Goal: Find contact information: Find contact information

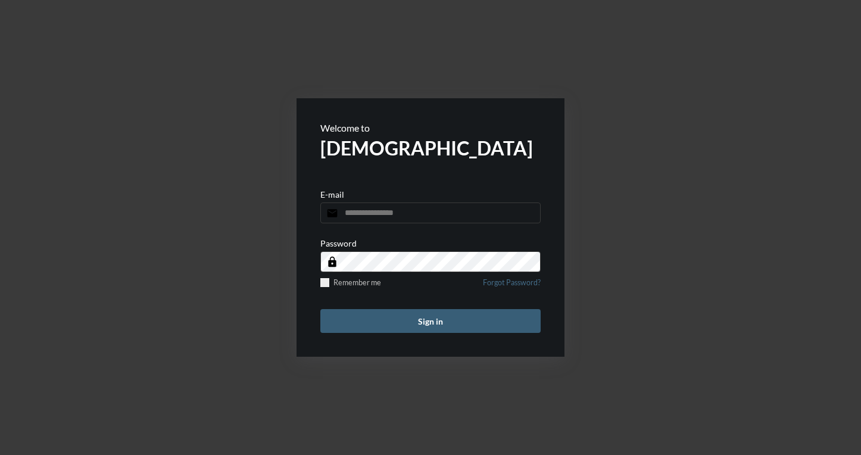
click at [376, 222] on input "email" at bounding box center [430, 212] width 220 height 21
click at [402, 220] on input "email" at bounding box center [430, 212] width 220 height 21
type input "**********"
click at [325, 289] on div "Remember me Forgot Password?" at bounding box center [430, 286] width 220 height 16
click at [330, 286] on label "Remember me" at bounding box center [350, 282] width 61 height 9
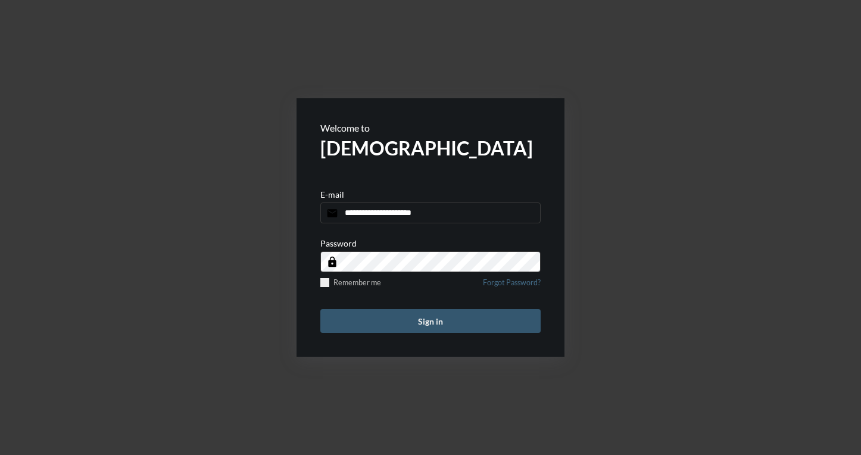
click at [440, 323] on button "Sign in" at bounding box center [430, 321] width 220 height 24
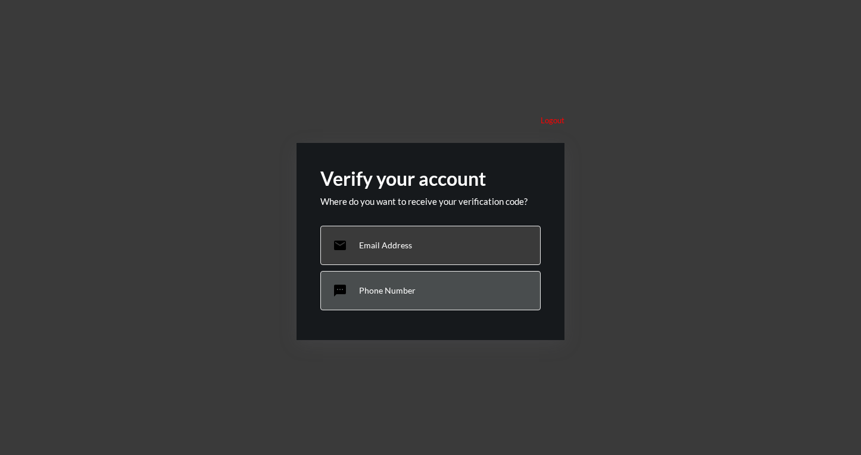
click at [426, 298] on div "sms Phone Number" at bounding box center [430, 290] width 220 height 39
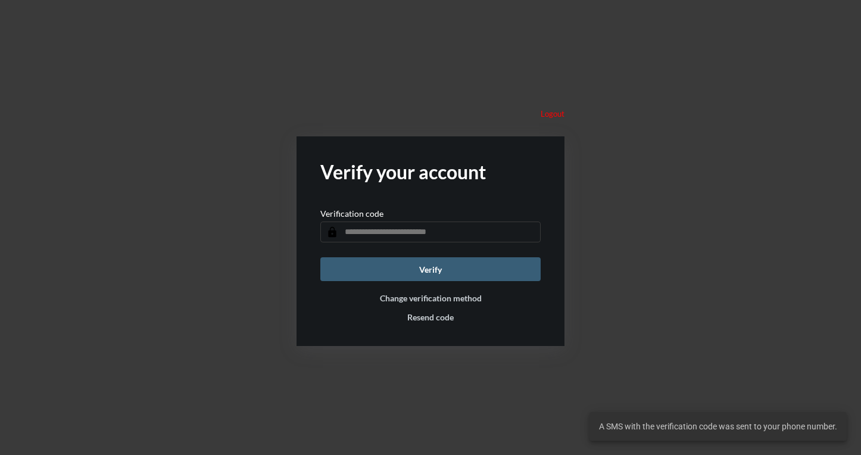
click at [447, 233] on input "text" at bounding box center [430, 231] width 220 height 21
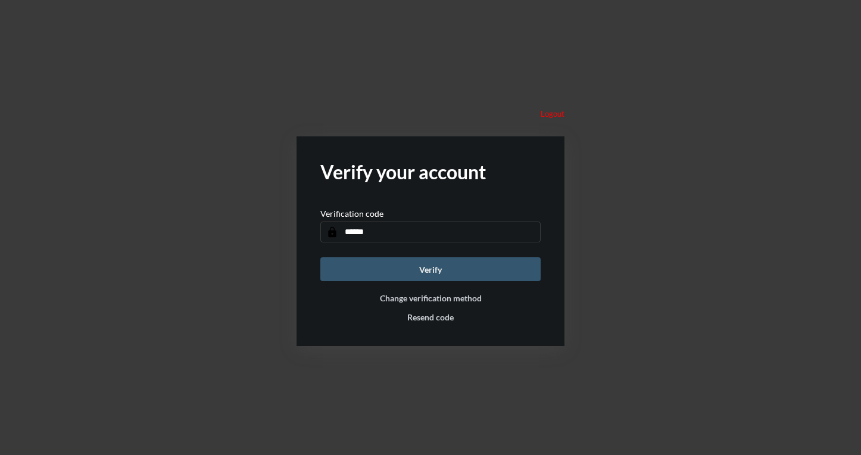
type input "******"
click at [497, 265] on button "Verify" at bounding box center [430, 269] width 220 height 24
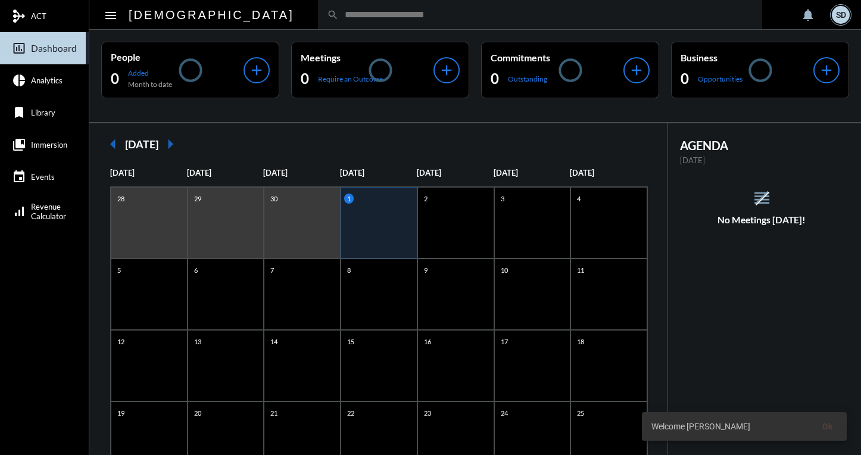
click at [839, 14] on div "SD" at bounding box center [841, 15] width 18 height 18
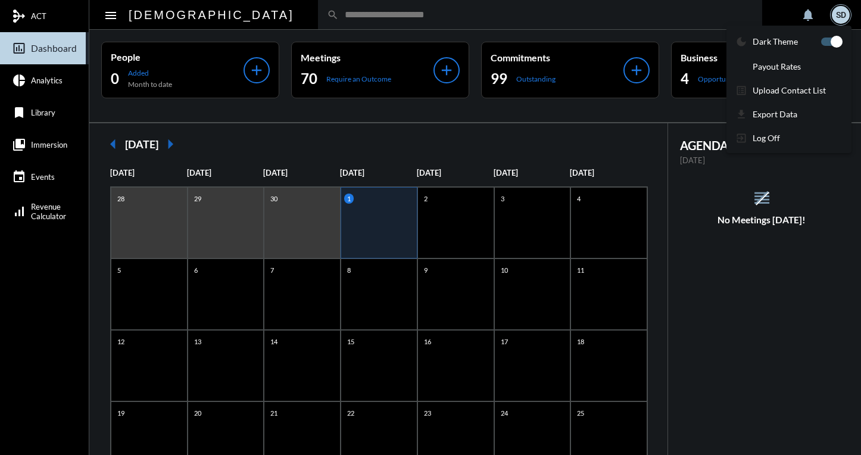
click at [840, 8] on div at bounding box center [430, 227] width 861 height 455
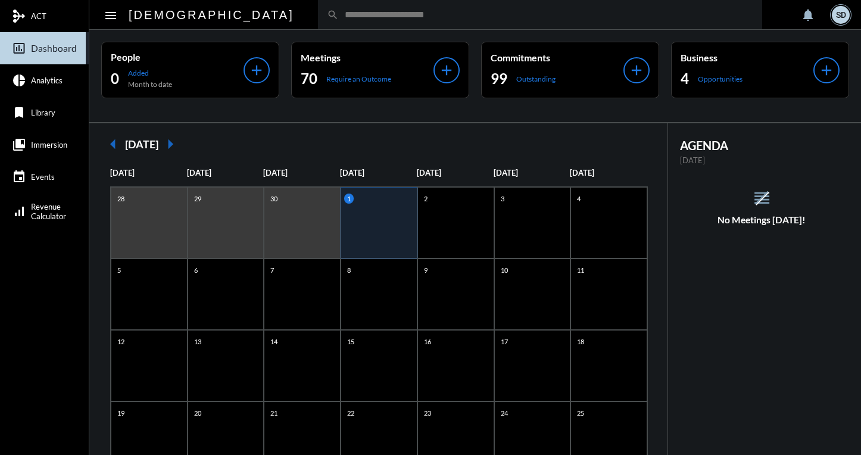
click at [839, 13] on div "SD" at bounding box center [841, 15] width 18 height 18
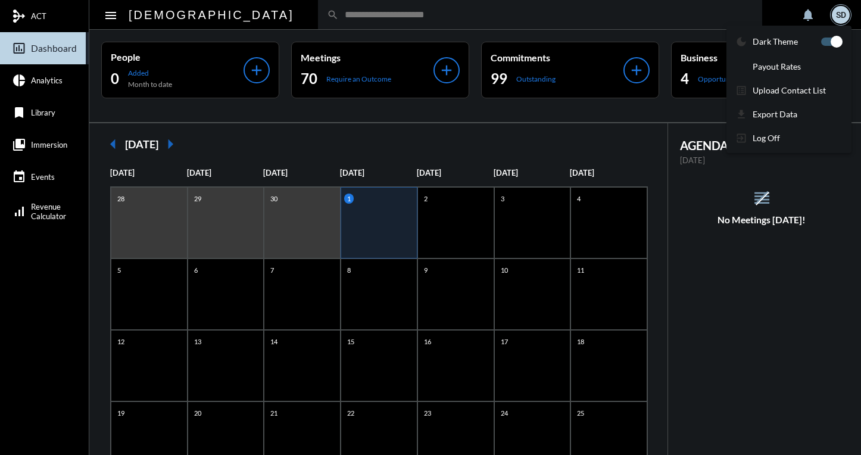
click at [839, 13] on div at bounding box center [430, 227] width 861 height 455
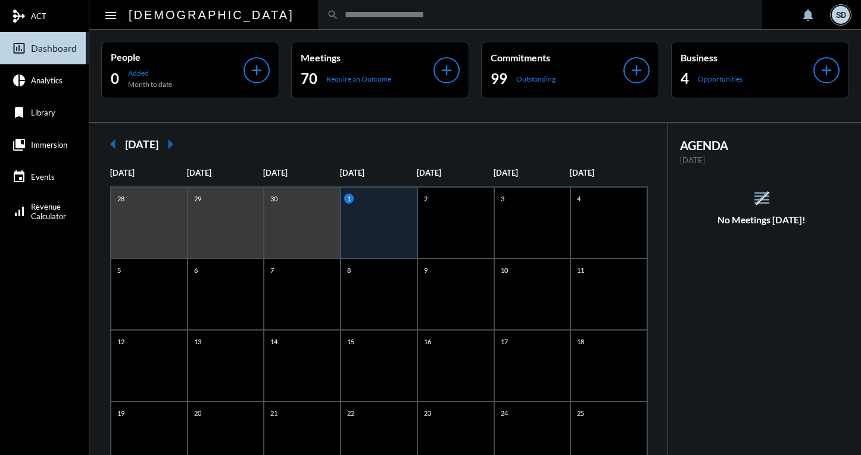
click at [339, 19] on input "text" at bounding box center [546, 15] width 414 height 10
drag, startPoint x: 304, startPoint y: 14, endPoint x: 178, endPoint y: -6, distance: 127.1
click at [178, 0] on html "mediation ACT insert_chart_outlined Dashboard pie_chart Analytics bookmark Libr…" at bounding box center [430, 227] width 861 height 455
type input "******"
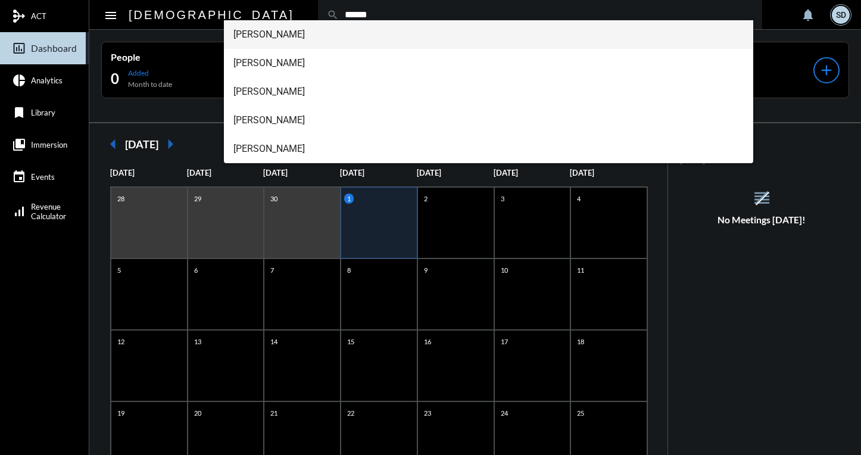
click at [267, 38] on span "[PERSON_NAME]" at bounding box center [488, 34] width 510 height 29
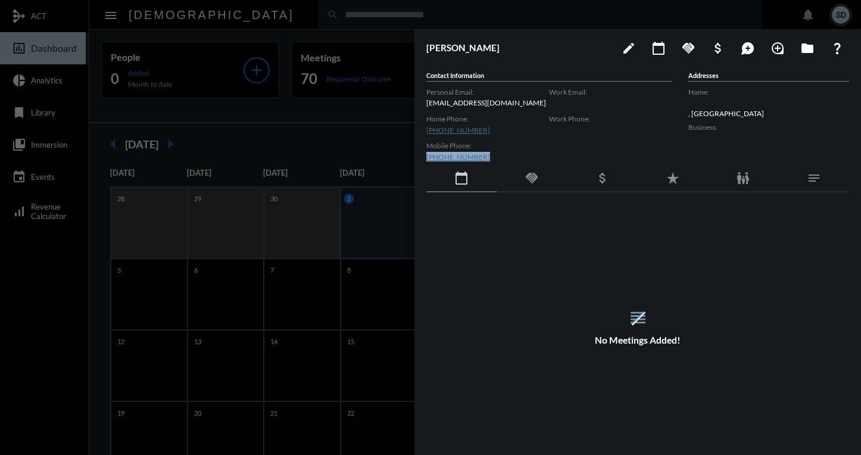
drag, startPoint x: 480, startPoint y: 158, endPoint x: 427, endPoint y: 154, distance: 53.1
click at [427, 154] on div "Mobile Phone: [PHONE_NUMBER]" at bounding box center [487, 151] width 123 height 27
copy link "[PHONE_NUMBER]"
